Goal: Task Accomplishment & Management: Manage account settings

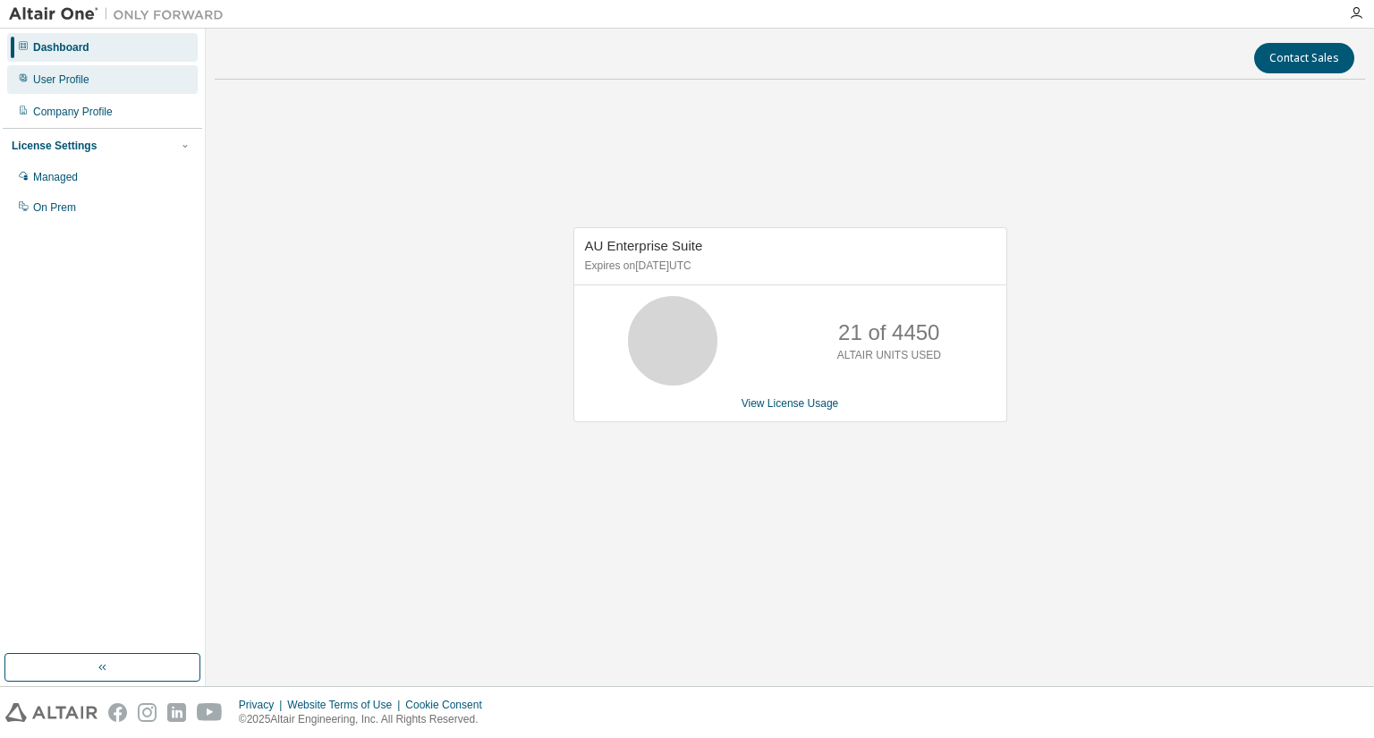
click at [120, 87] on div "User Profile" at bounding box center [102, 79] width 191 height 29
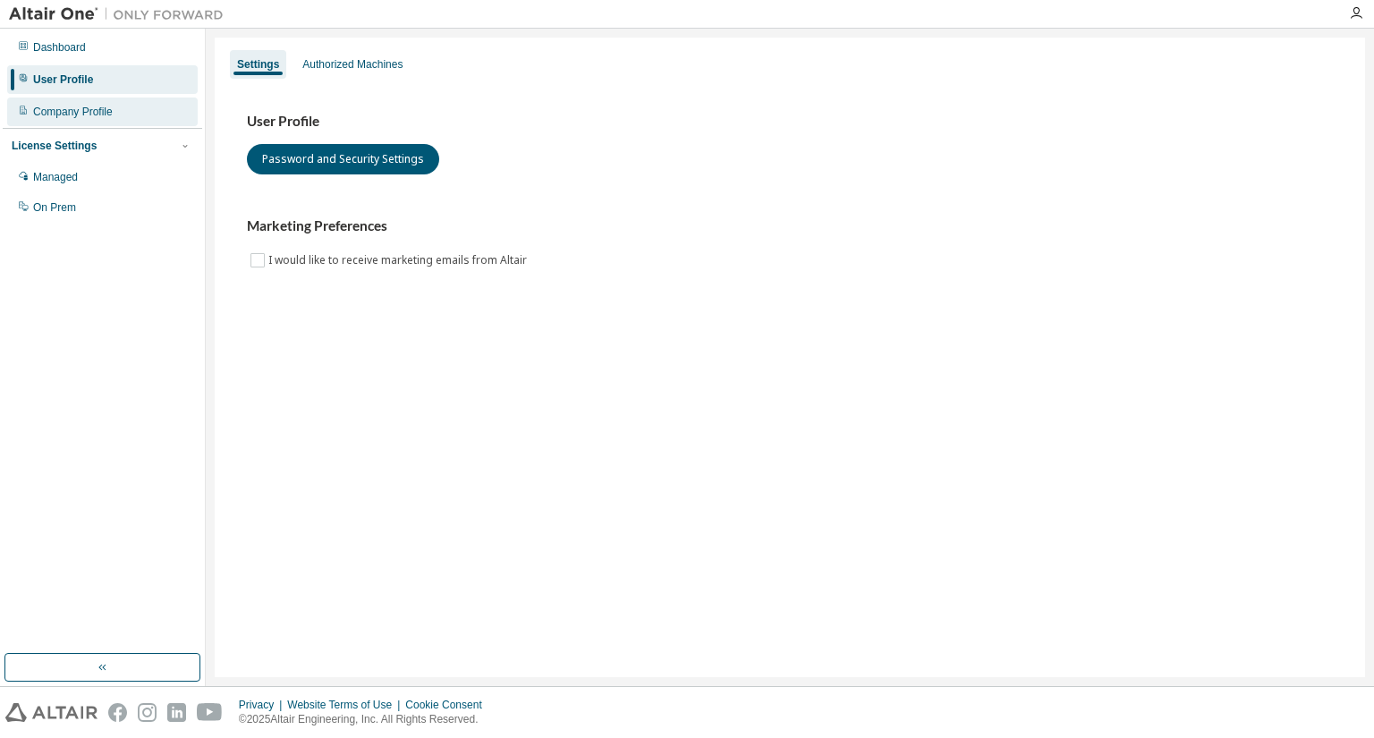
click at [108, 114] on div "Company Profile" at bounding box center [73, 112] width 80 height 14
